Goal: Information Seeking & Learning: Understand process/instructions

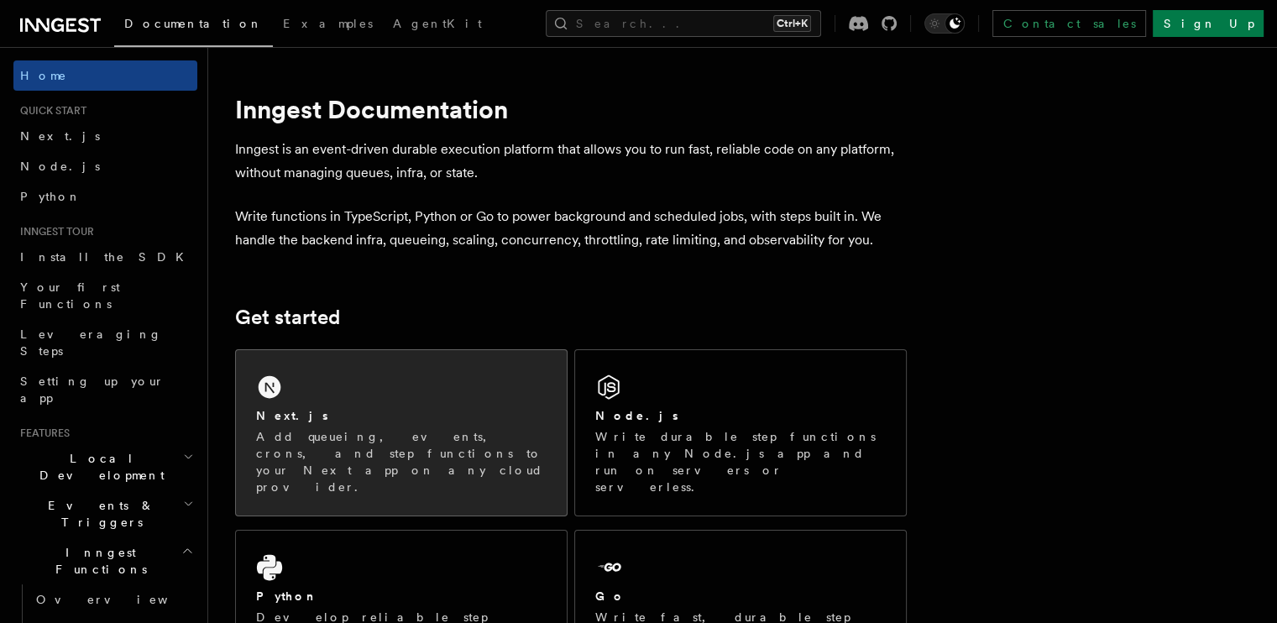
click at [350, 408] on div "Next.js" at bounding box center [401, 416] width 291 height 18
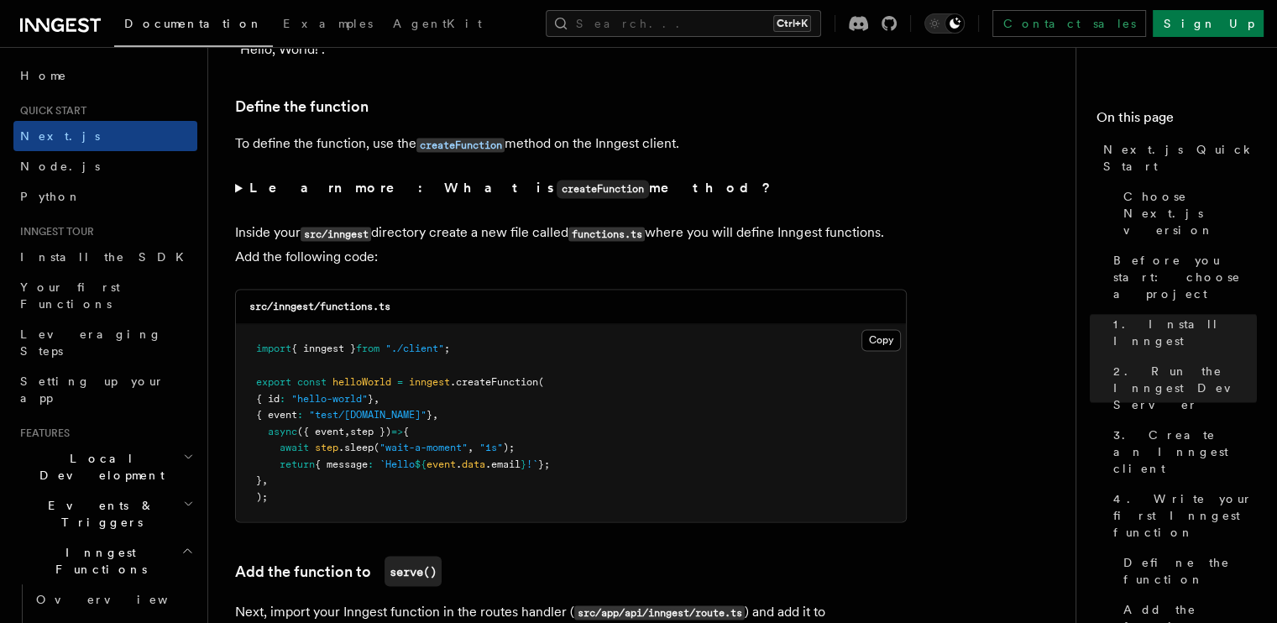
scroll to position [2835, 0]
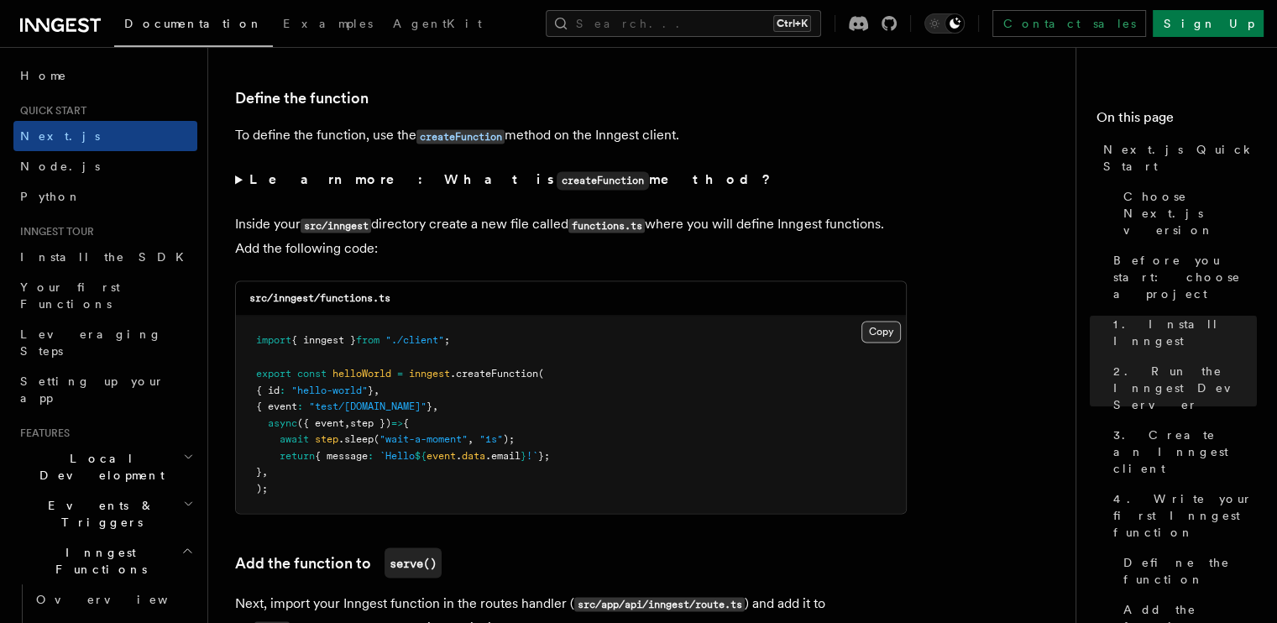
click at [879, 327] on button "Copy Copied" at bounding box center [881, 332] width 39 height 22
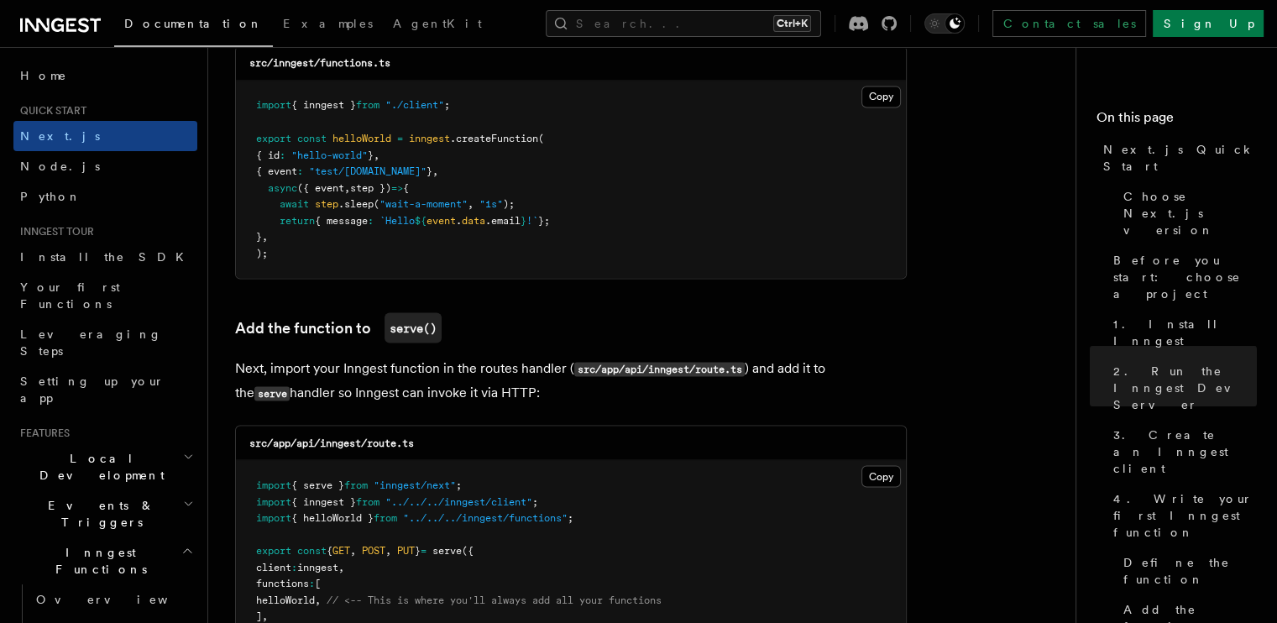
scroll to position [3127, 0]
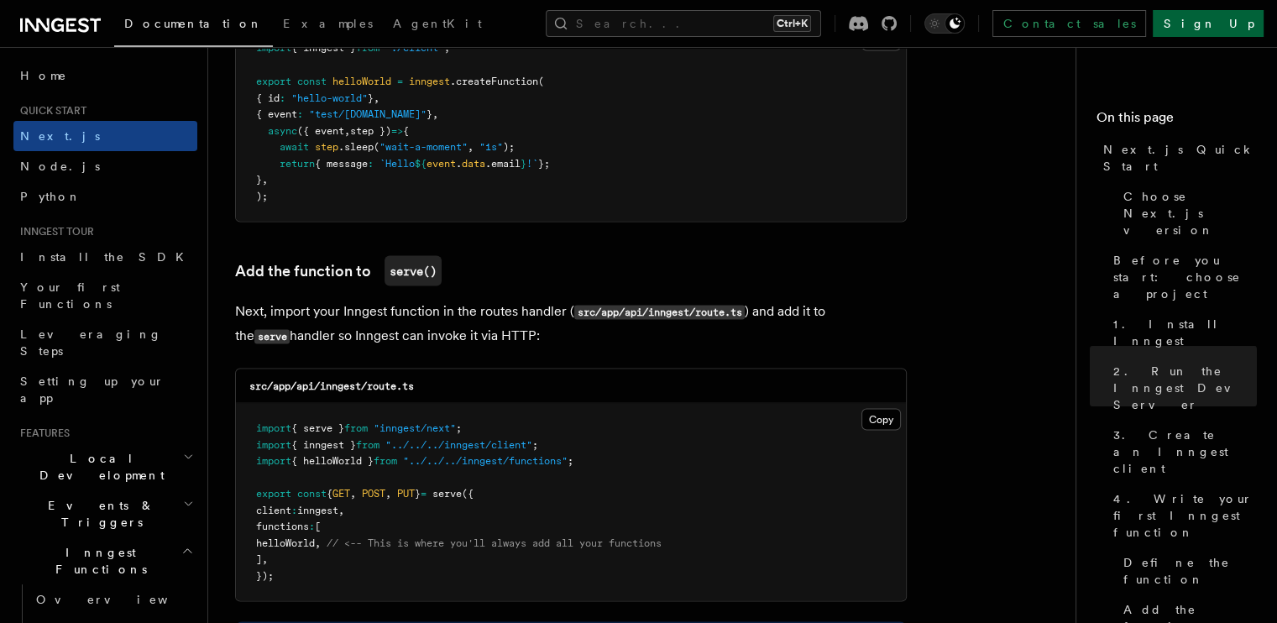
click at [1233, 20] on link "Sign Up" at bounding box center [1208, 23] width 111 height 27
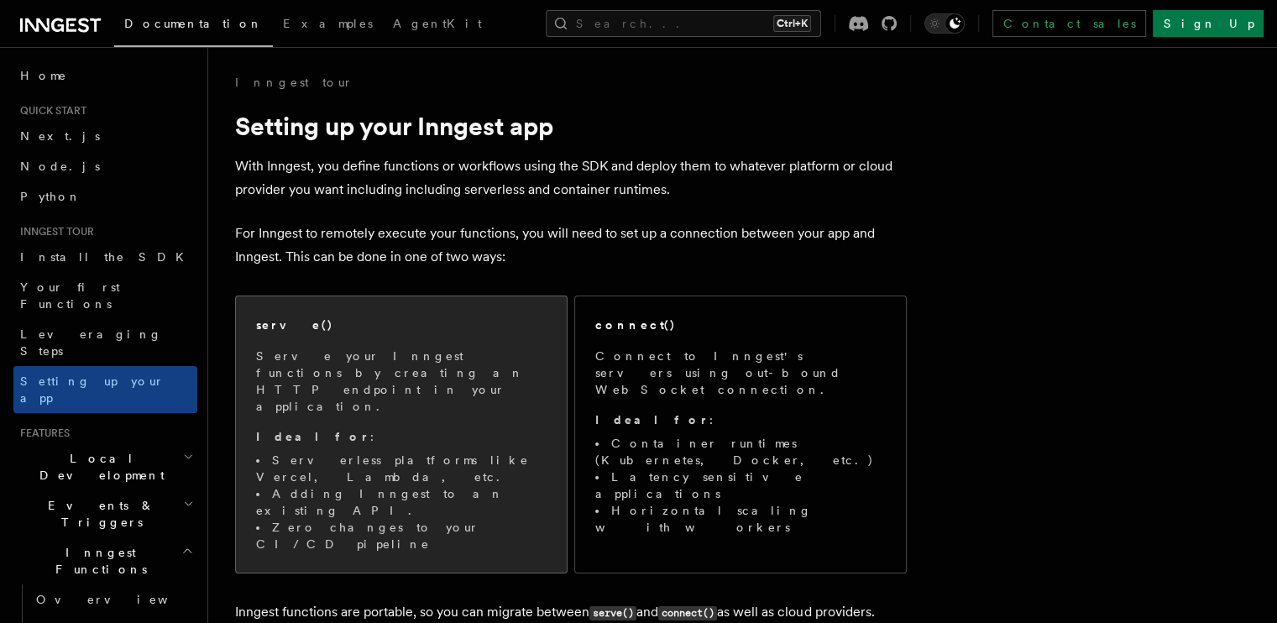
click at [472, 428] on p "Ideal for :" at bounding box center [401, 436] width 291 height 17
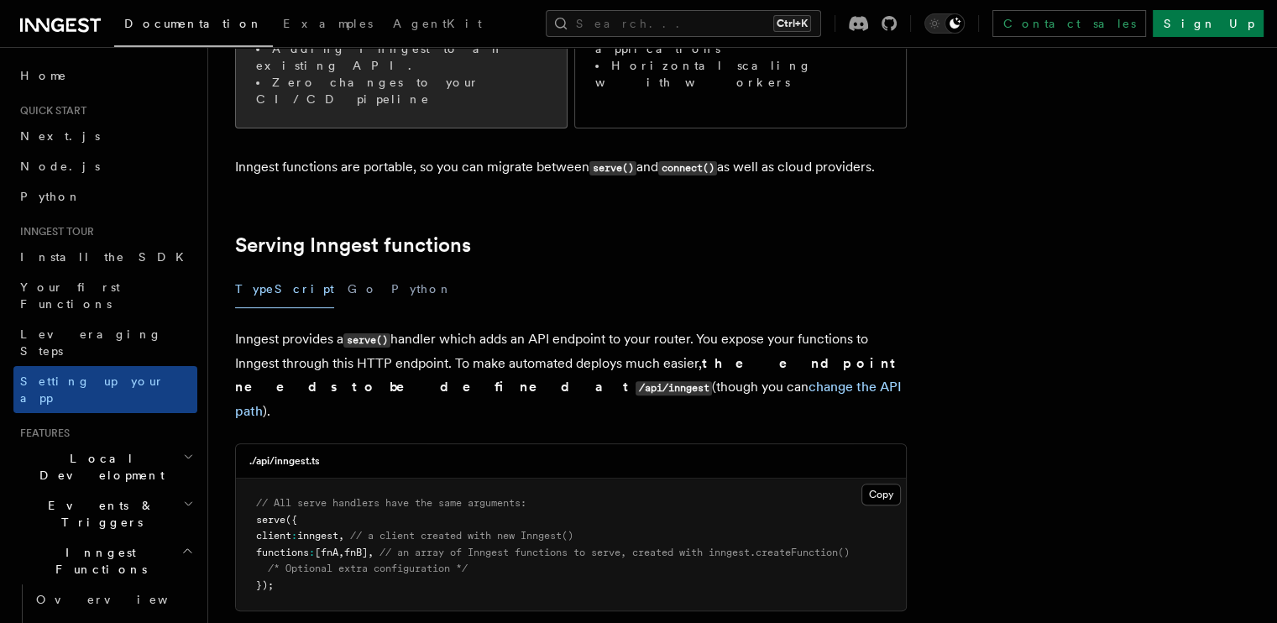
scroll to position [514, 0]
